Goal: Task Accomplishment & Management: Use online tool/utility

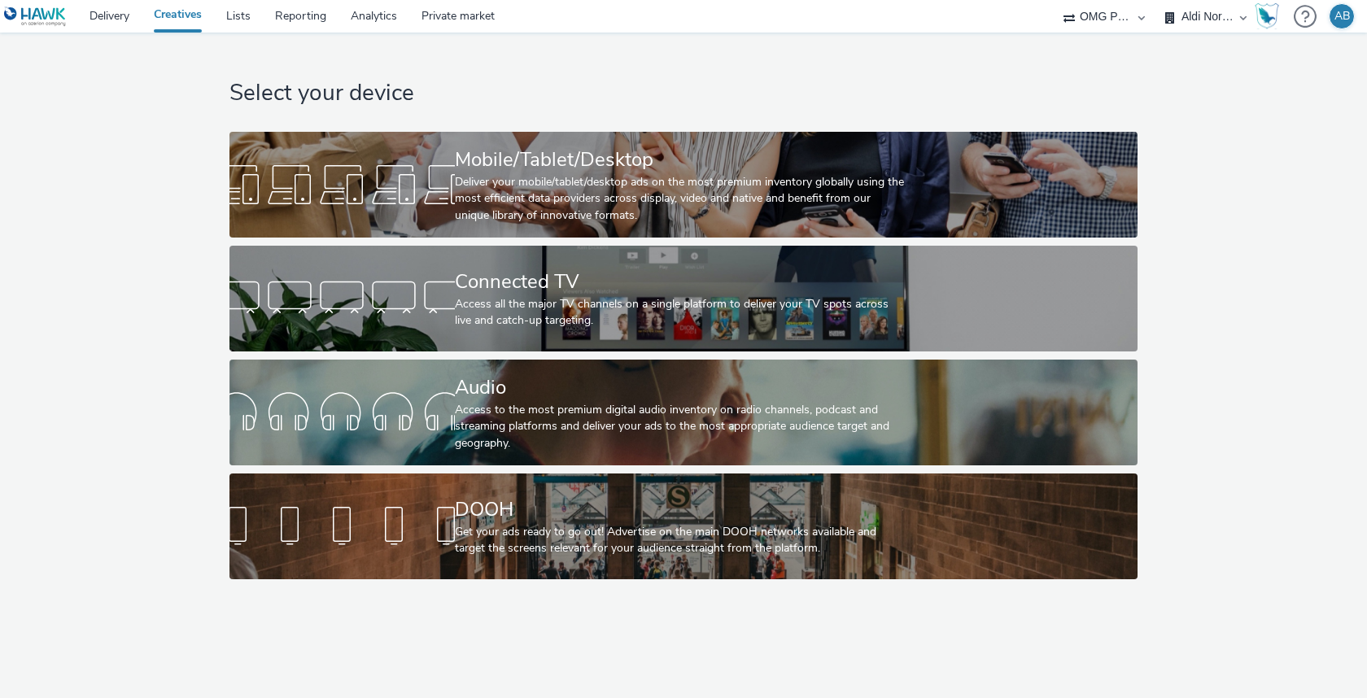
select select "491a0746-e20e-4106-832b-22d0456ef05d"
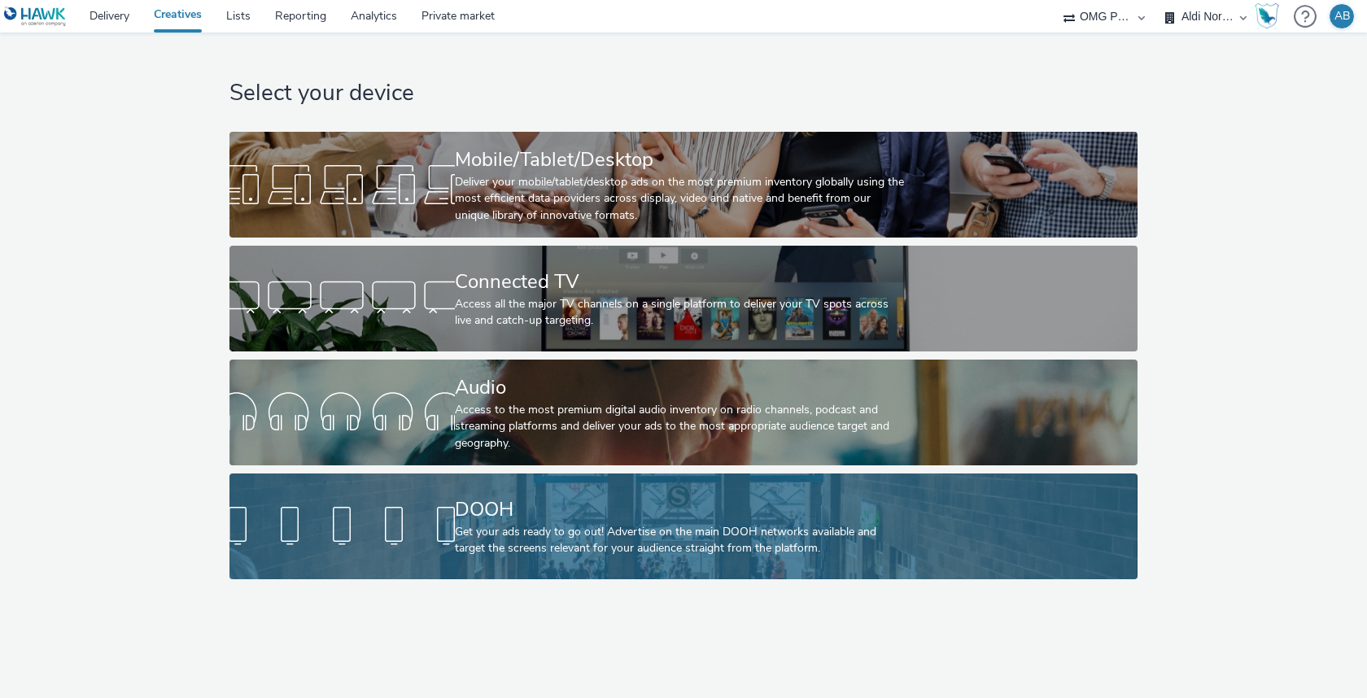
click at [654, 514] on div "DOOH" at bounding box center [680, 509] width 451 height 28
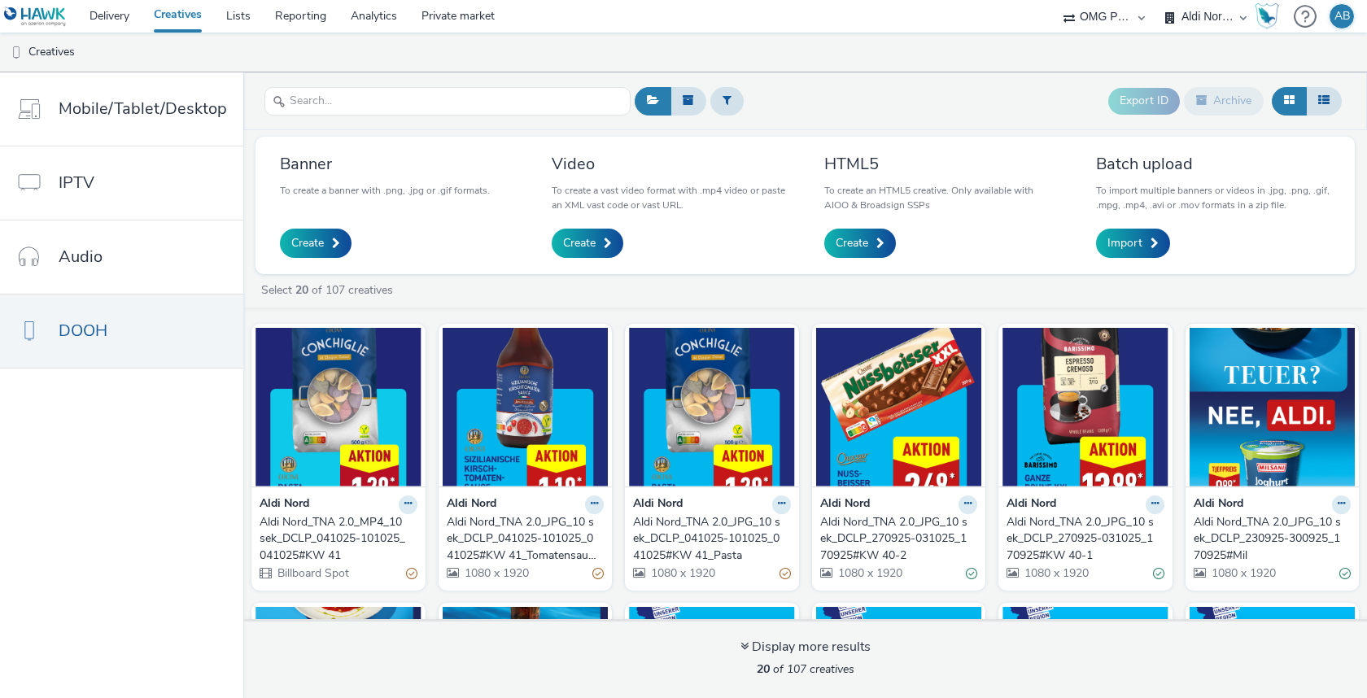
click at [763, 290] on div "Select 20 of 107 creatives" at bounding box center [808, 290] width 1099 height 16
click at [708, 284] on div "Select 20 of 107 creatives" at bounding box center [808, 290] width 1099 height 16
click at [704, 283] on div "Select 20 of 107 creatives" at bounding box center [808, 290] width 1099 height 16
click at [345, 519] on div "Aldi Nord_TNA 2.0_MP4_10 sek_DCLP_041025-101025_041025#KW 41" at bounding box center [334, 539] width 151 height 50
click at [478, 525] on div "Aldi Nord_TNA 2.0_JPG_10 sek_DCLP_041025-101025_041025#KW 41_Tomatensauce" at bounding box center [522, 539] width 151 height 50
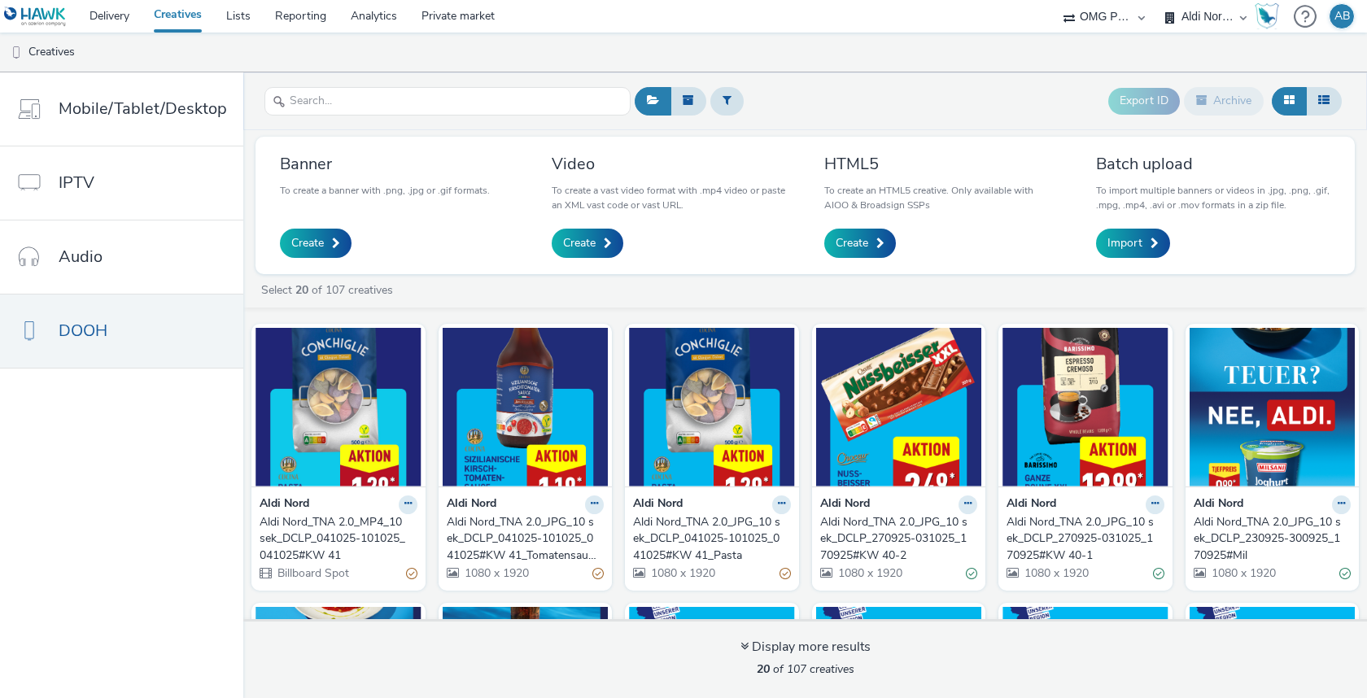
click at [667, 525] on div "Aldi Nord_TNA 2.0_JPG_10 sek_DCLP_041025-101025_041025#KW 41_Pasta" at bounding box center [708, 539] width 151 height 50
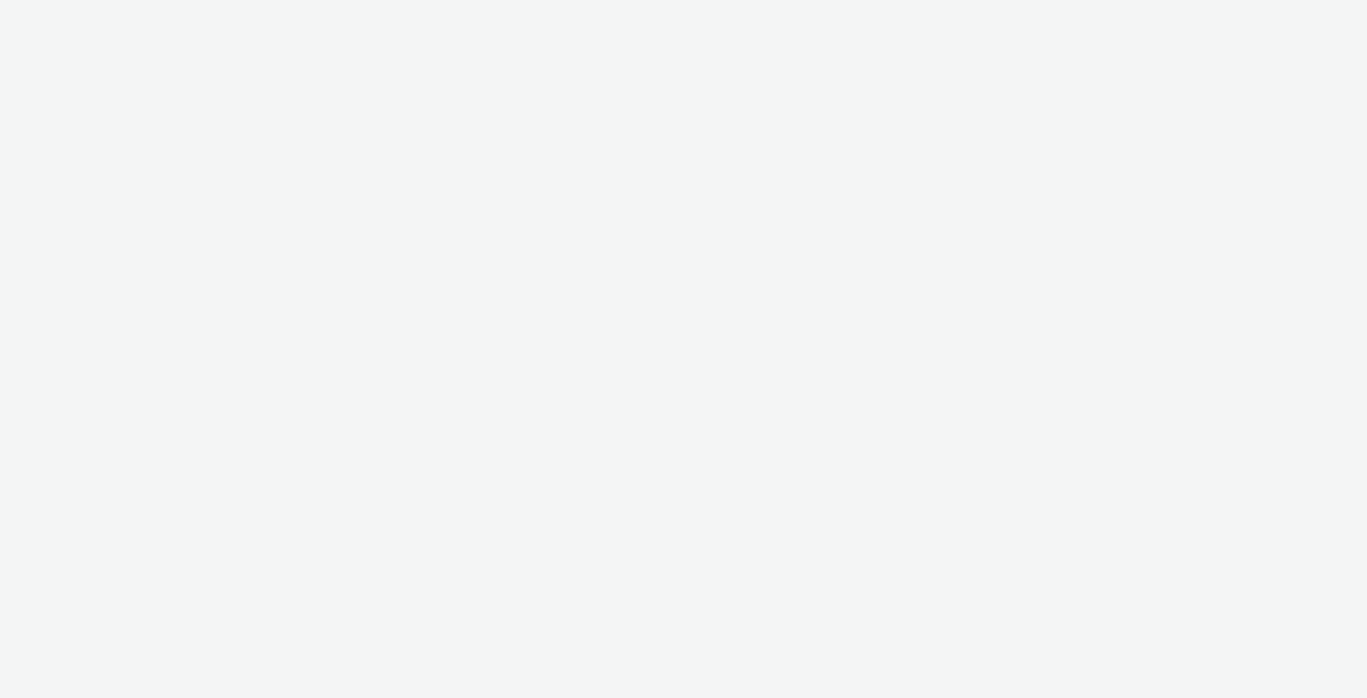
select select "491a0746-e20e-4106-832b-22d0456ef05d"
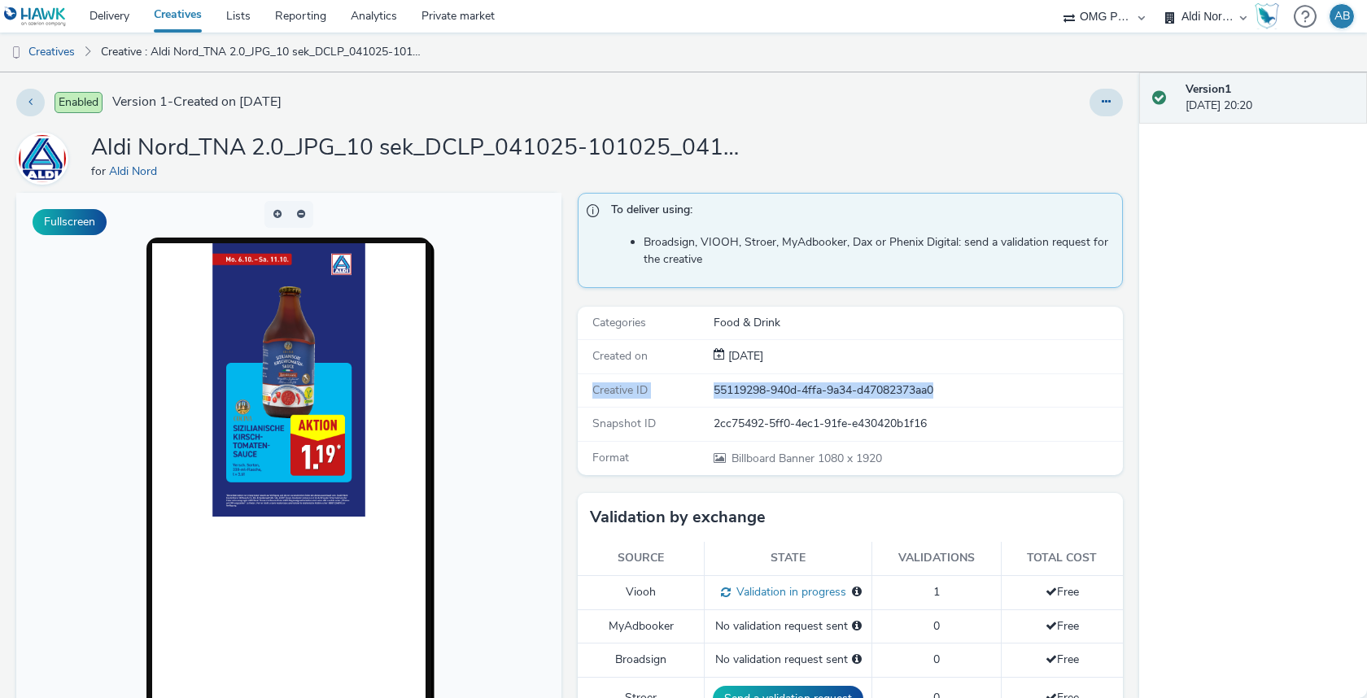
drag, startPoint x: 588, startPoint y: 386, endPoint x: 942, endPoint y: 385, distance: 353.9
click at [942, 385] on div "Creative ID 55119298-940d-4ffa-9a34-d47082373aa0" at bounding box center [850, 390] width 545 height 33
copy div "Creative ID 55119298-940d-4ffa-9a34-d47082373aa0"
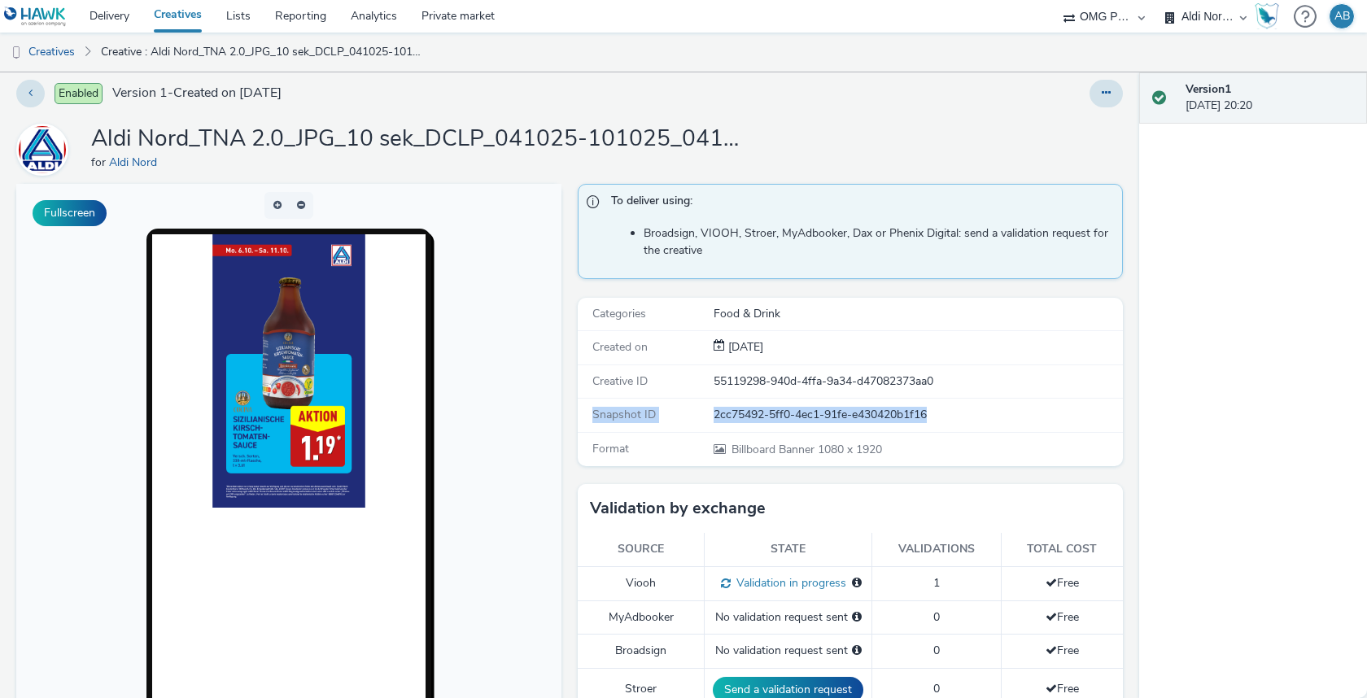
drag, startPoint x: 592, startPoint y: 408, endPoint x: 944, endPoint y: 408, distance: 351.4
click at [944, 408] on div "Snapshot ID 2cc75492-5ff0-4ec1-91fe-e430420b1f16" at bounding box center [850, 415] width 545 height 33
copy div "Snapshot ID 2cc75492-5ff0-4ec1-91fe-e430420b1f16"
click at [704, 388] on div "Creative ID 55119298-940d-4ffa-9a34-d47082373aa0" at bounding box center [850, 381] width 545 height 33
click at [918, 302] on div "Categories Food & Drink" at bounding box center [850, 314] width 545 height 33
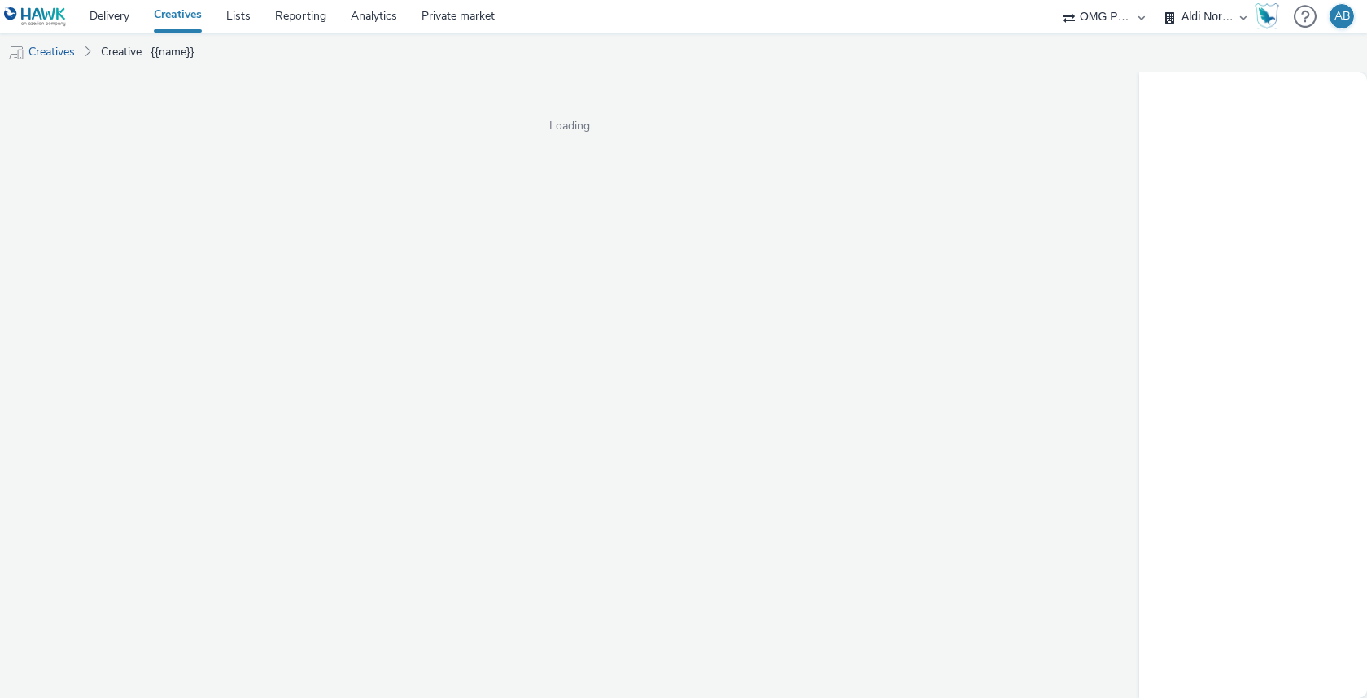
select select "491a0746-e20e-4106-832b-22d0456ef05d"
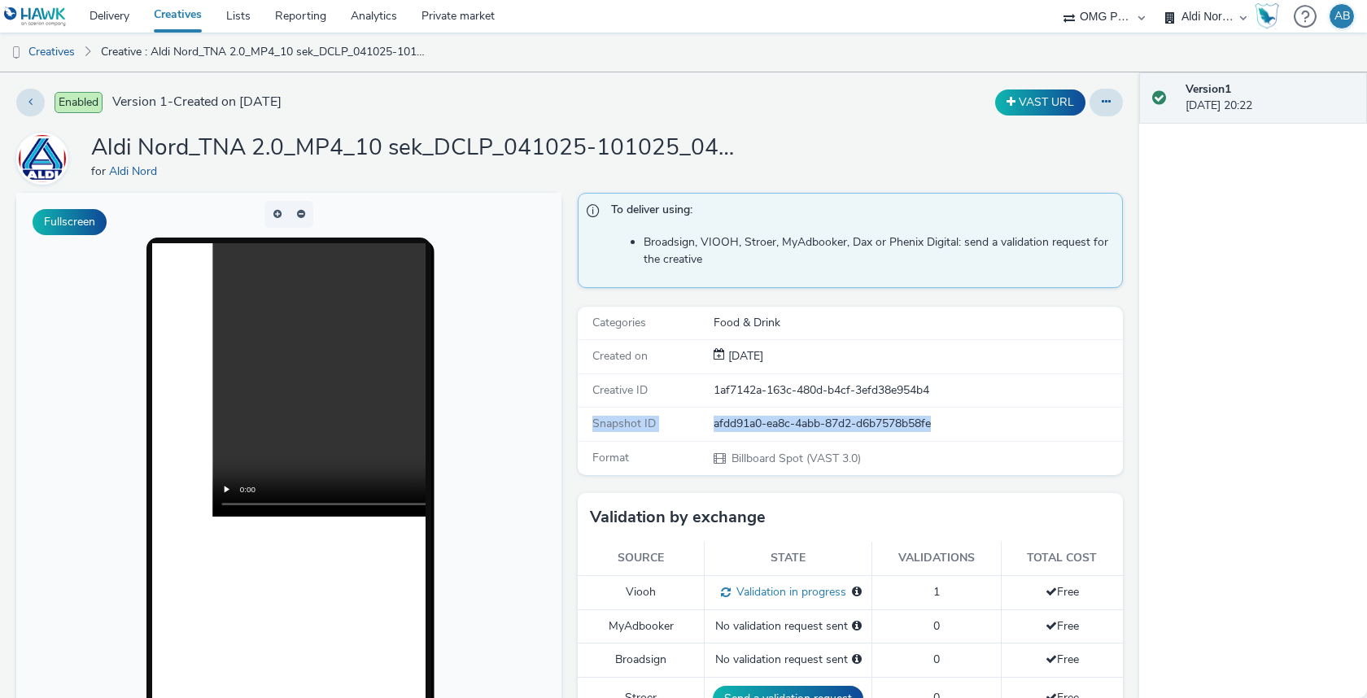
drag, startPoint x: 582, startPoint y: 421, endPoint x: 1016, endPoint y: 421, distance: 433.6
click at [1016, 421] on div "Snapshot ID afdd91a0-ea8c-4abb-87d2-d6b7578b58fe" at bounding box center [850, 424] width 545 height 33
click at [753, 401] on div "Creative ID 1af7142a-163c-480d-b4cf-3efd38e954b4" at bounding box center [850, 390] width 545 height 33
drag, startPoint x: 590, startPoint y: 381, endPoint x: 941, endPoint y: 416, distance: 353.2
click at [941, 416] on div "Categories Food & Drink Created on 04 Oct 2025 Creative ID 1af7142a-163c-480d-b…" at bounding box center [850, 391] width 545 height 168
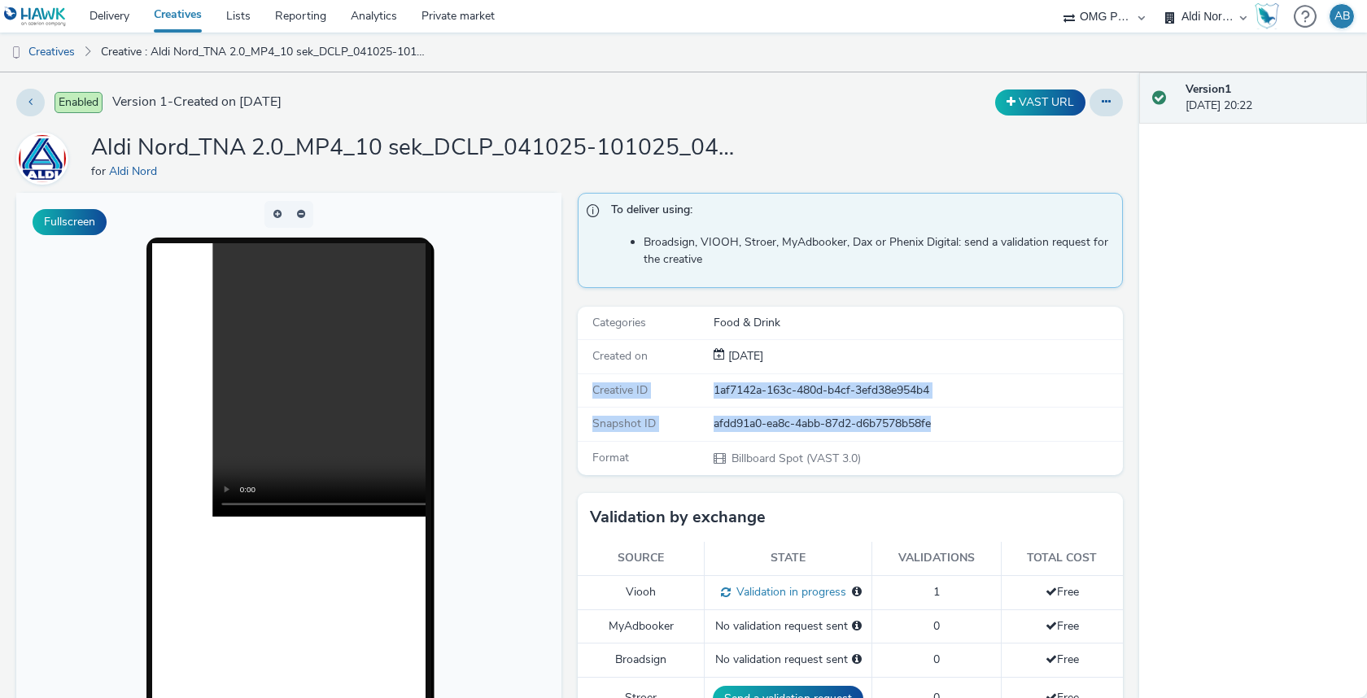
copy div "Creative ID 1af7142a-163c-480d-b4cf-3efd38e954b4 Snapshot ID afdd91a0-ea8c-4abb…"
click at [951, 396] on div "Creative ID 1af7142a-163c-480d-b4cf-3efd38e954b4" at bounding box center [850, 390] width 545 height 33
drag, startPoint x: 592, startPoint y: 386, endPoint x: 936, endPoint y: 385, distance: 344.1
click at [936, 385] on div "Creative ID 1af7142a-163c-480d-b4cf-3efd38e954b4" at bounding box center [850, 390] width 545 height 33
copy div "Creative ID 1af7142a-163c-480d-b4cf-3efd38e954b4"
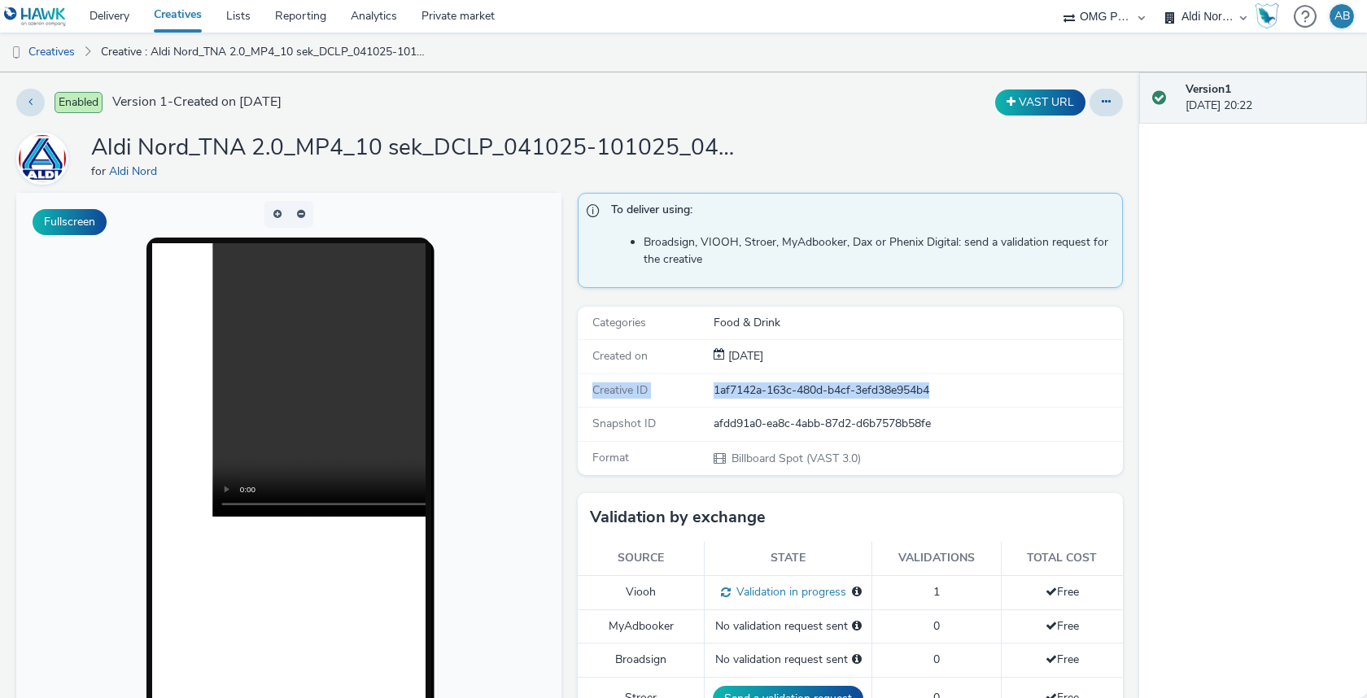
scroll to position [9, 0]
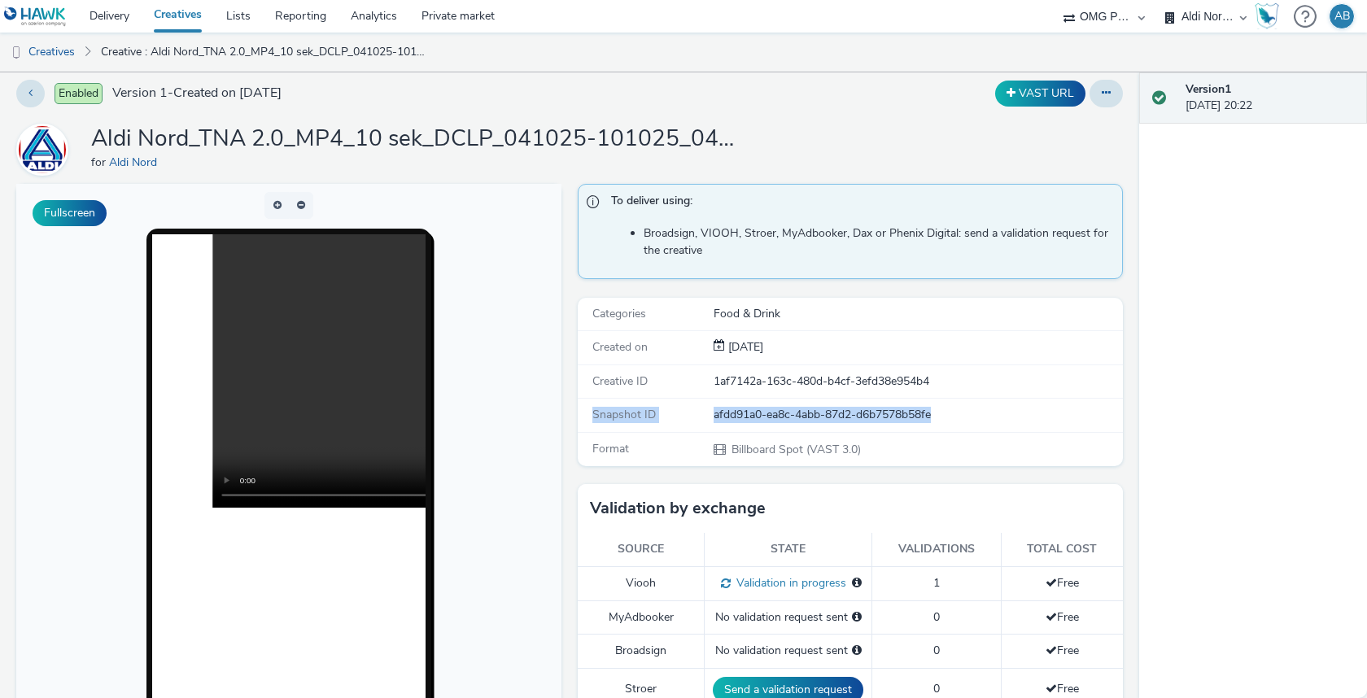
drag, startPoint x: 591, startPoint y: 408, endPoint x: 939, endPoint y: 408, distance: 347.3
click at [939, 408] on div "Snapshot ID afdd91a0-ea8c-4abb-87d2-d6b7578b58fe" at bounding box center [850, 415] width 545 height 33
copy div "Snapshot ID afdd91a0-ea8c-4abb-87d2-d6b7578b58fe"
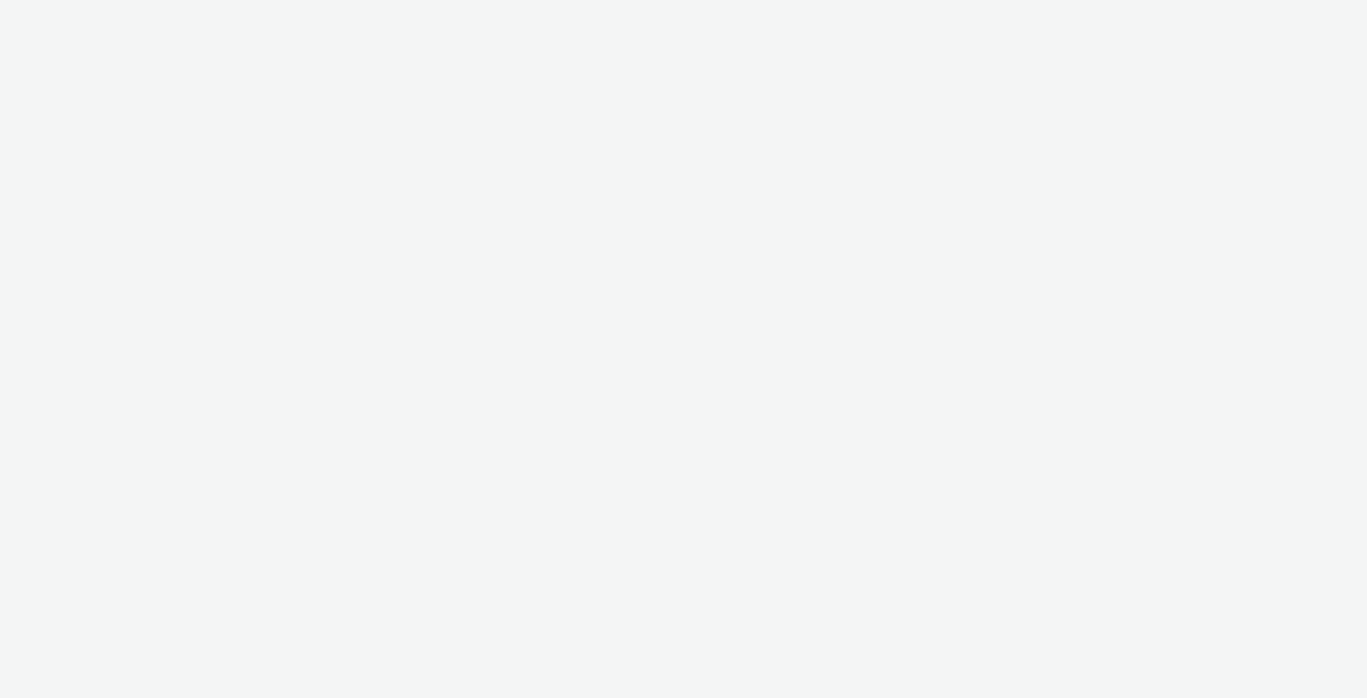
select select "491a0746-e20e-4106-832b-22d0456ef05d"
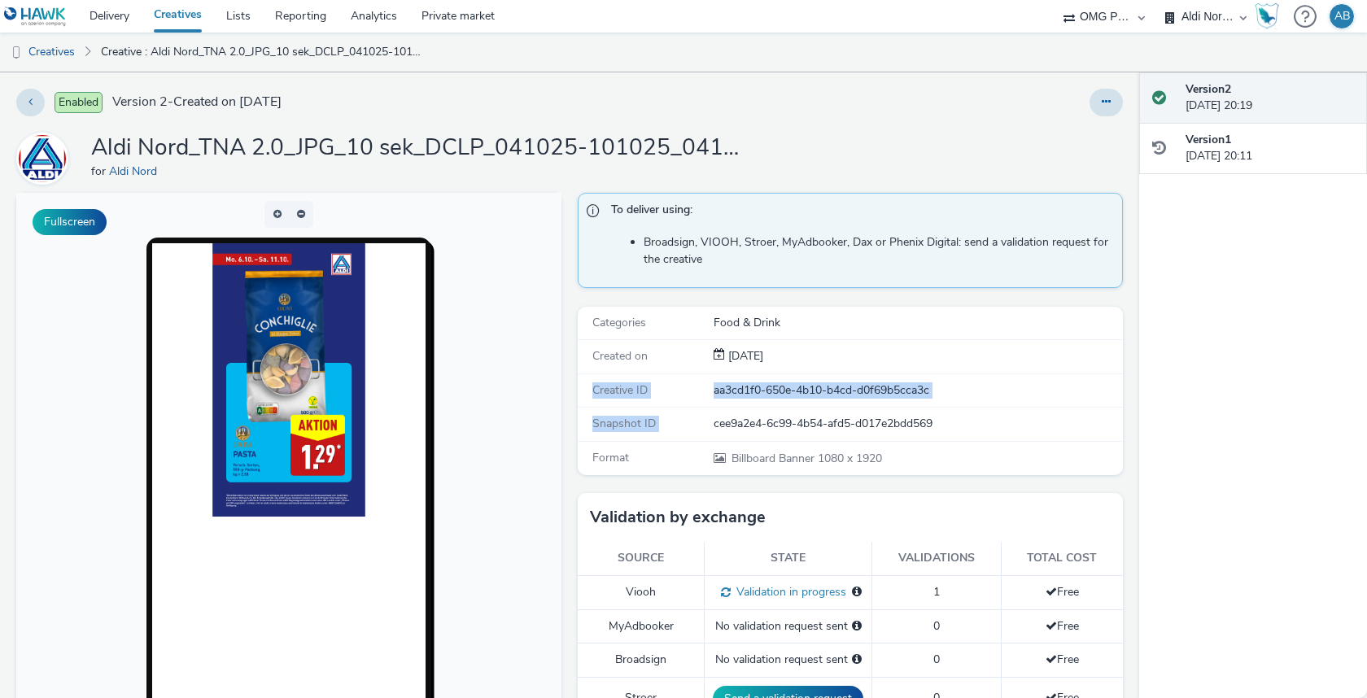
drag, startPoint x: 591, startPoint y: 386, endPoint x: 961, endPoint y: 412, distance: 370.2
click at [961, 412] on div "Categories Food & Drink Created on [DATE] Creative ID aa3cd1f0-650e-4b10-b4cd-d…" at bounding box center [850, 391] width 545 height 168
click at [935, 416] on div "cee9a2e4-6c99-4b54-afd5-d017e2bdd569" at bounding box center [917, 424] width 408 height 16
drag, startPoint x: 946, startPoint y: 417, endPoint x: 586, endPoint y: 385, distance: 361.8
click at [586, 385] on div "Categories Food & Drink Created on [DATE] Creative ID aa3cd1f0-650e-4b10-b4cd-d…" at bounding box center [850, 391] width 545 height 168
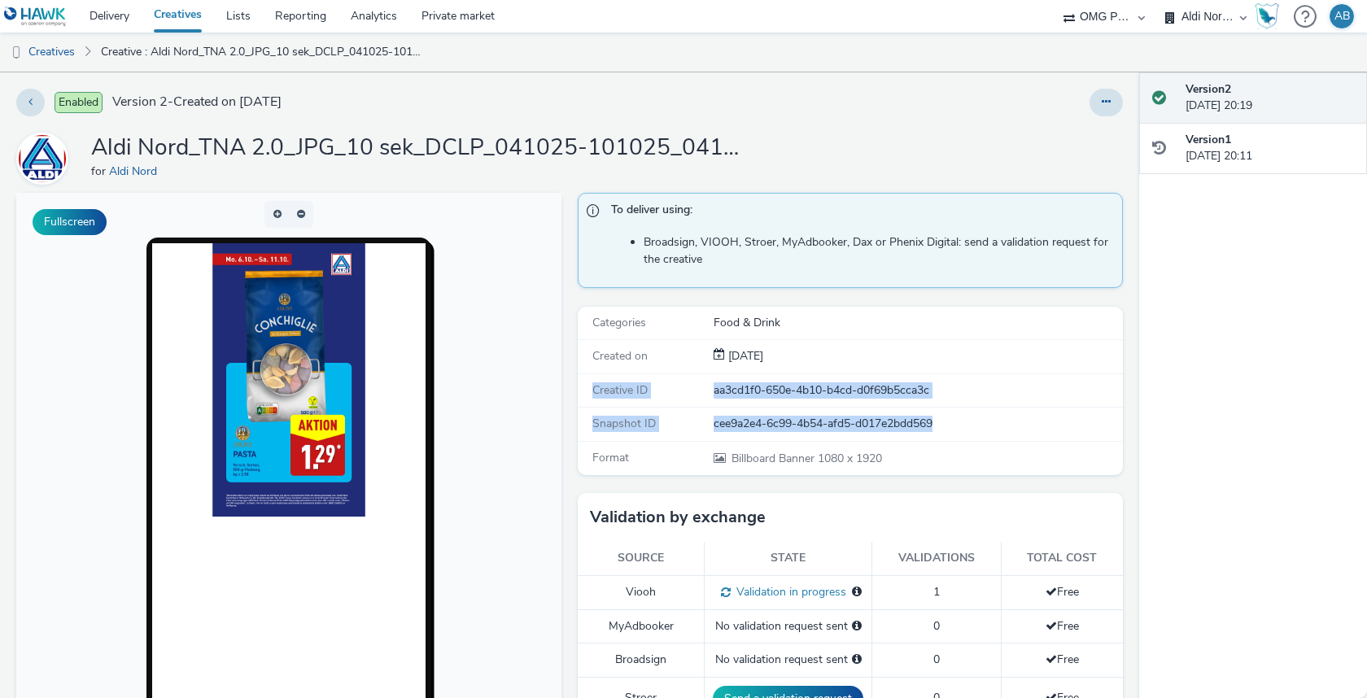
copy div "Creative ID aa3cd1f0-650e-4b10-b4cd-d0f69b5cca3c Snapshot ID cee9a2e4-6c99-4b54…"
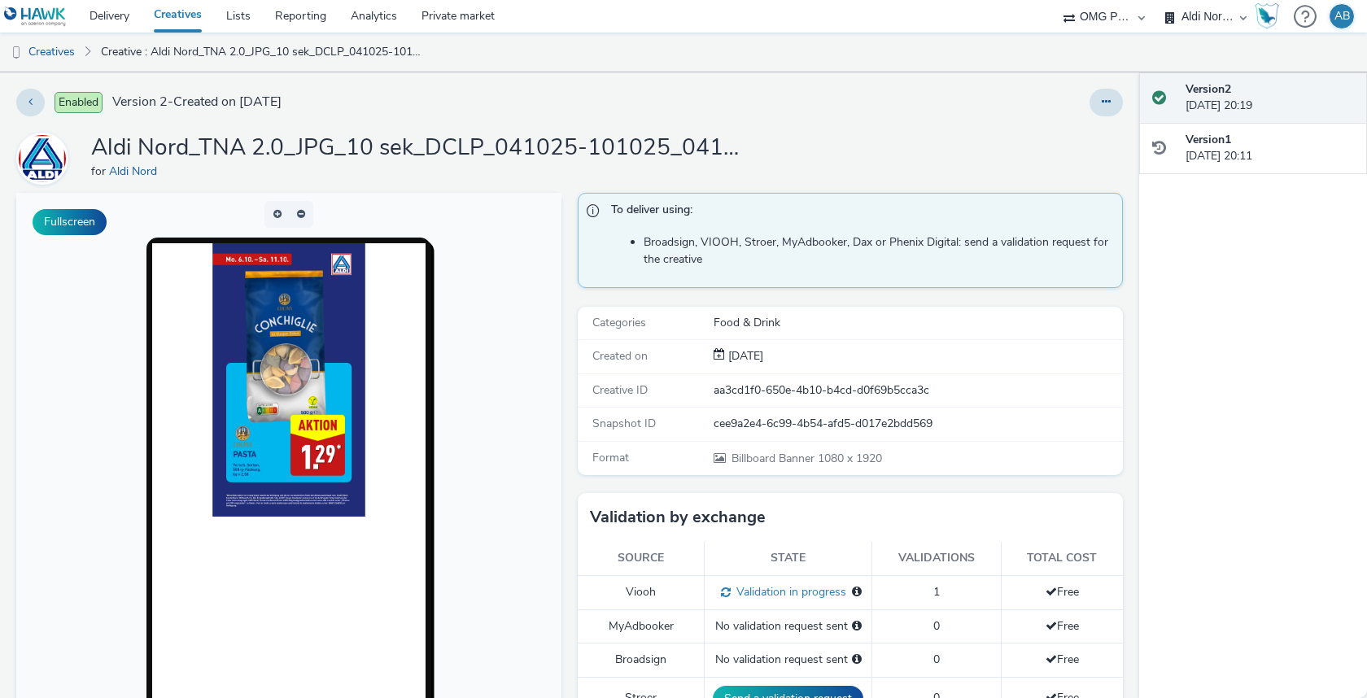
click at [700, 395] on div "Creative ID" at bounding box center [646, 390] width 134 height 16
drag, startPoint x: 953, startPoint y: 377, endPoint x: 648, endPoint y: 383, distance: 305.1
click at [648, 383] on div "Creative ID aa3cd1f0-650e-4b10-b4cd-d0f69b5cca3c" at bounding box center [850, 390] width 545 height 33
click at [648, 383] on div "Creative ID" at bounding box center [646, 390] width 134 height 16
drag, startPoint x: 595, startPoint y: 383, endPoint x: 1023, endPoint y: 383, distance: 427.9
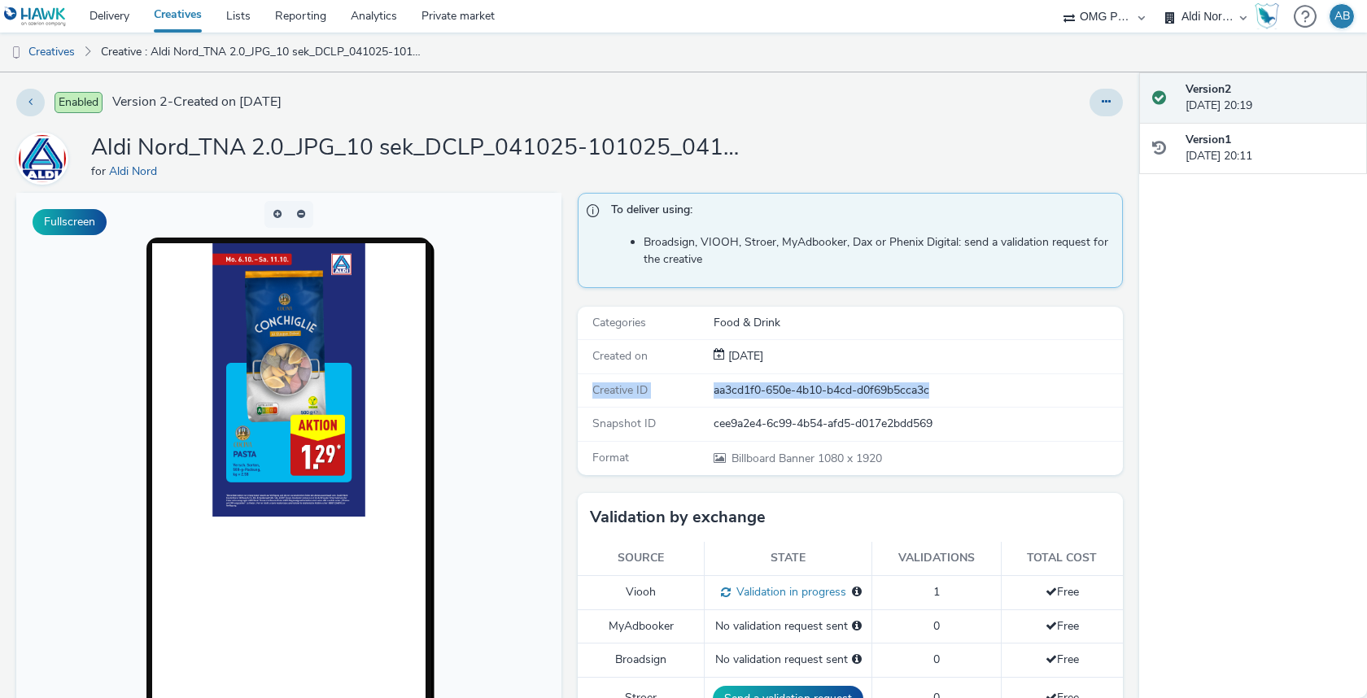
click at [1023, 383] on div "Creative ID aa3cd1f0-650e-4b10-b4cd-d0f69b5cca3c" at bounding box center [850, 390] width 545 height 33
copy div "Creative ID aa3cd1f0-650e-4b10-b4cd-d0f69b5cca3c"
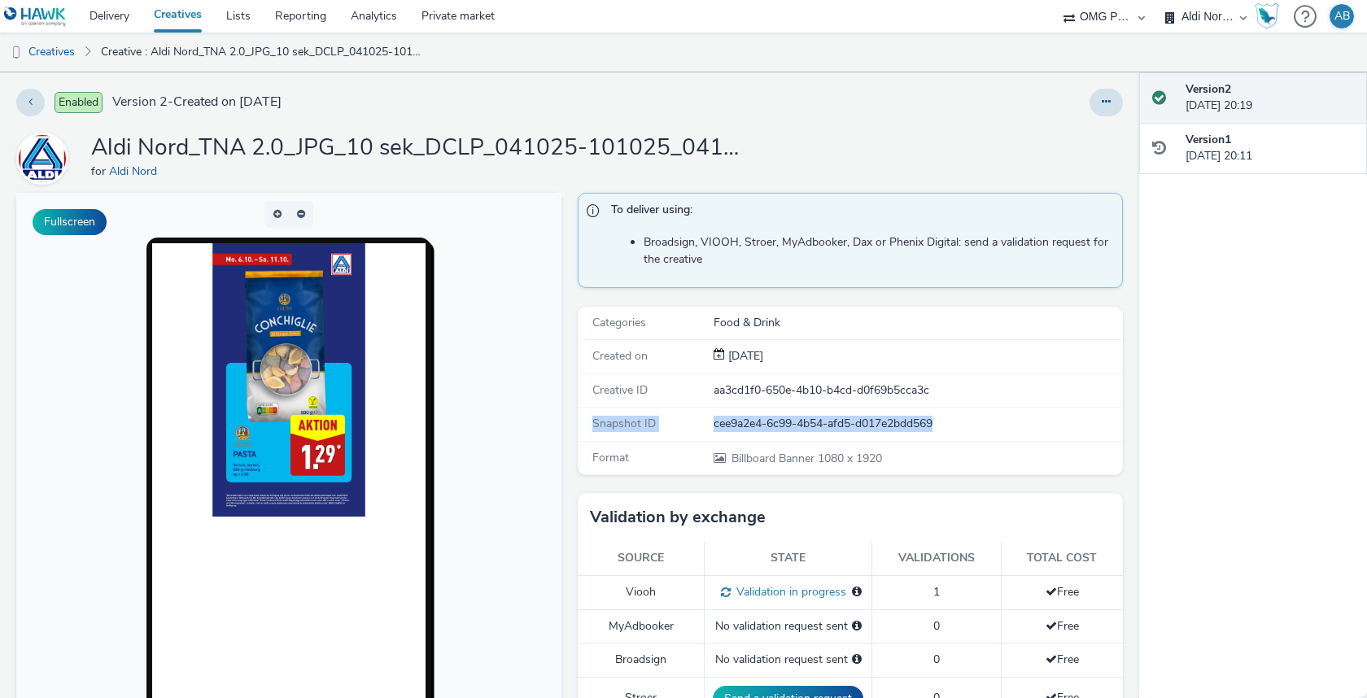
drag, startPoint x: 592, startPoint y: 419, endPoint x: 945, endPoint y: 415, distance: 353.1
click at [945, 415] on div "Snapshot ID cee9a2e4-6c99-4b54-afd5-d017e2bdd569" at bounding box center [850, 424] width 545 height 33
copy div "Snapshot ID cee9a2e4-6c99-4b54-afd5-d017e2bdd569"
